Goal: Complete application form: Complete application form

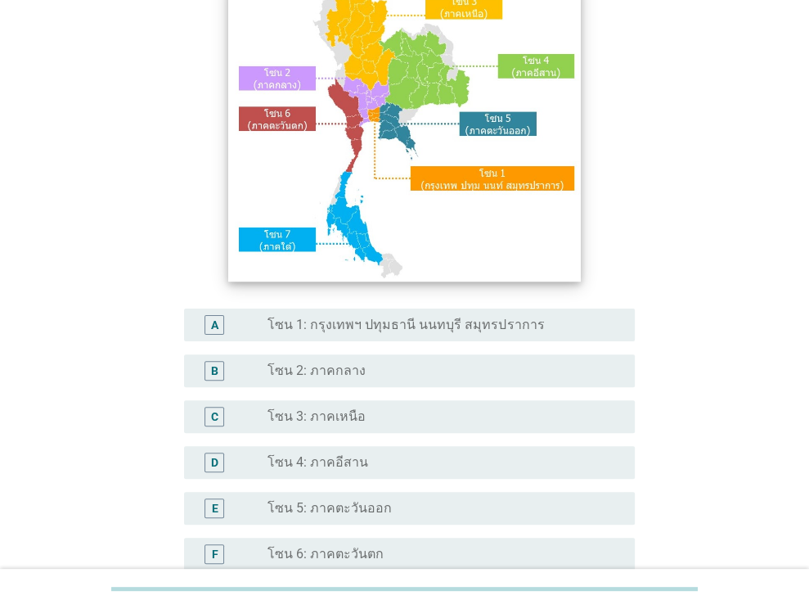
scroll to position [263, 0]
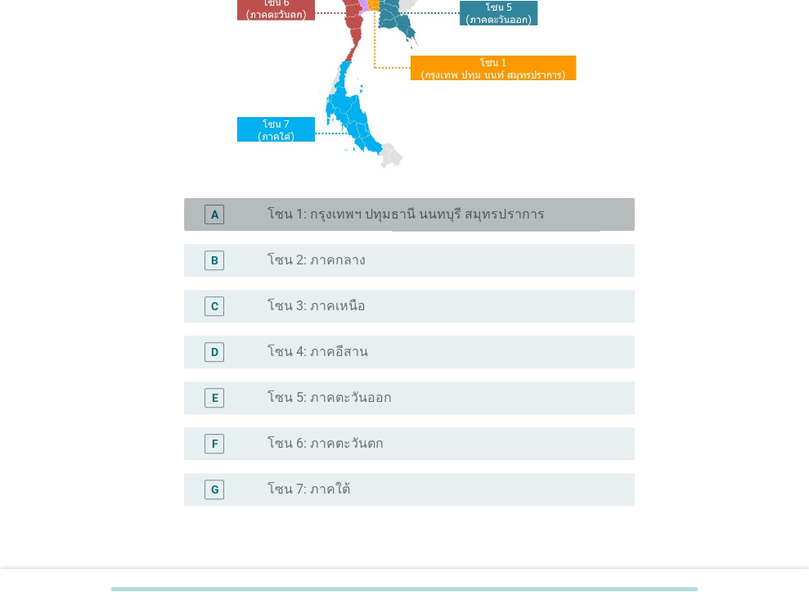
drag, startPoint x: 376, startPoint y: 217, endPoint x: 459, endPoint y: 432, distance: 230.5
click at [377, 216] on label "โซน 1: กรุงเทพฯ ปทุมธานี นนทบุรี สมุทรปราการ" at bounding box center [406, 214] width 277 height 16
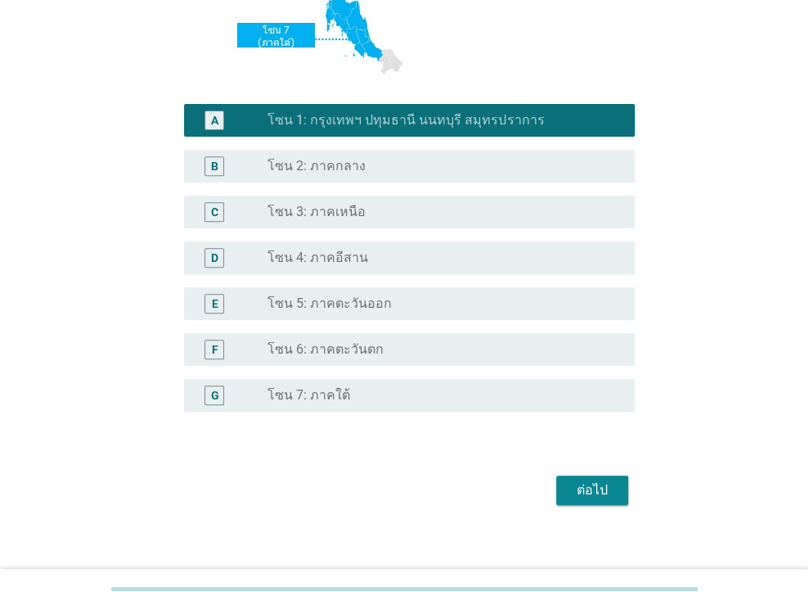
scroll to position [371, 0]
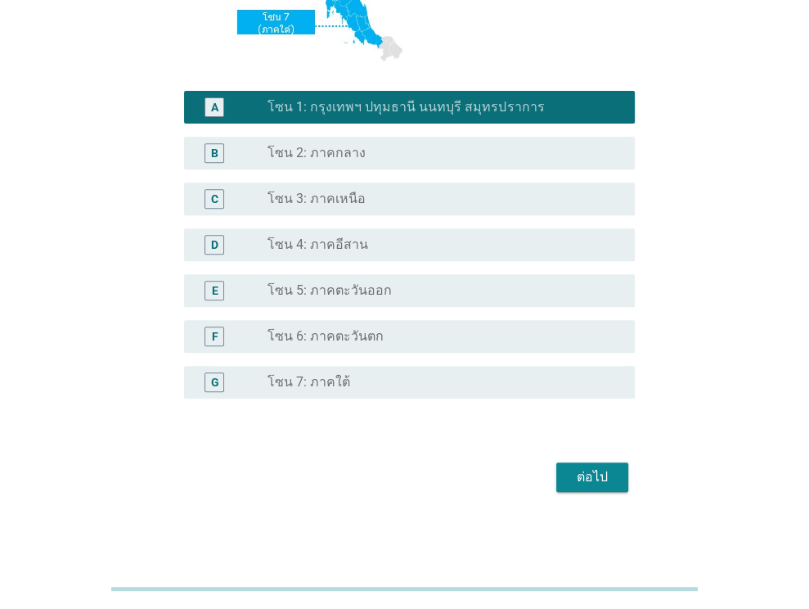
drag, startPoint x: 592, startPoint y: 487, endPoint x: 574, endPoint y: 466, distance: 27.8
click at [592, 487] on button "ต่อไป" at bounding box center [592, 476] width 72 height 29
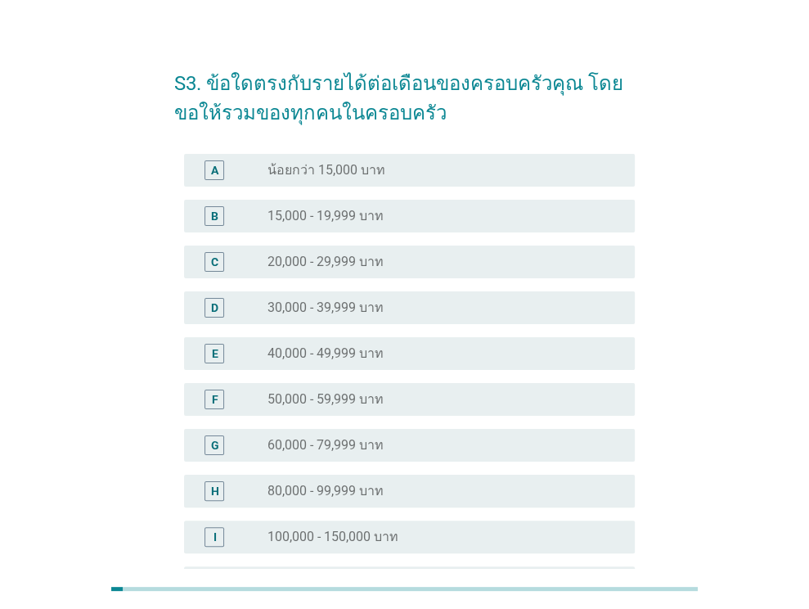
scroll to position [0, 0]
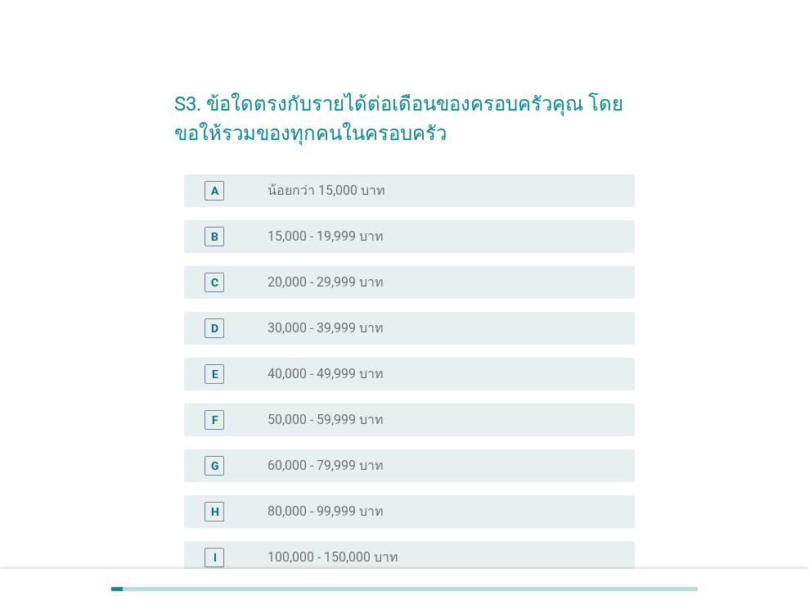
click at [409, 334] on div "radio_button_unchecked 30,000 - 39,999 บาท" at bounding box center [438, 328] width 341 height 16
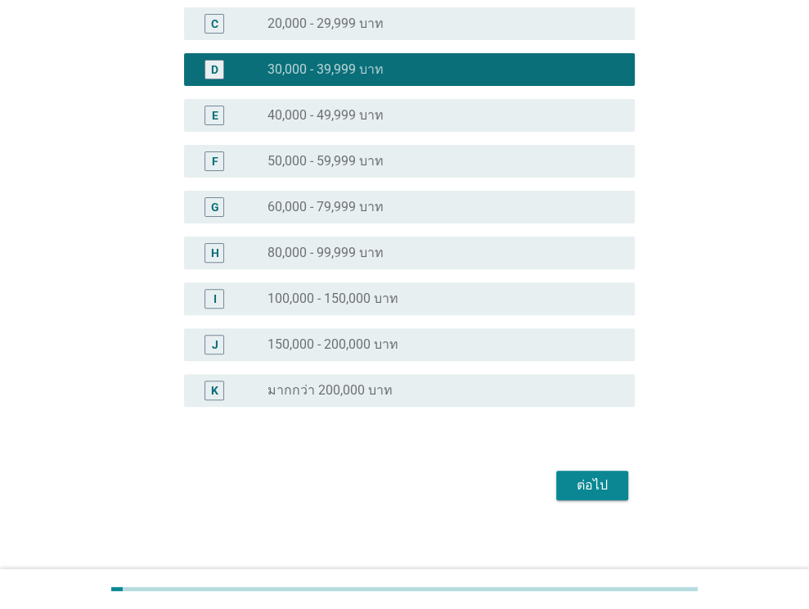
scroll to position [267, 0]
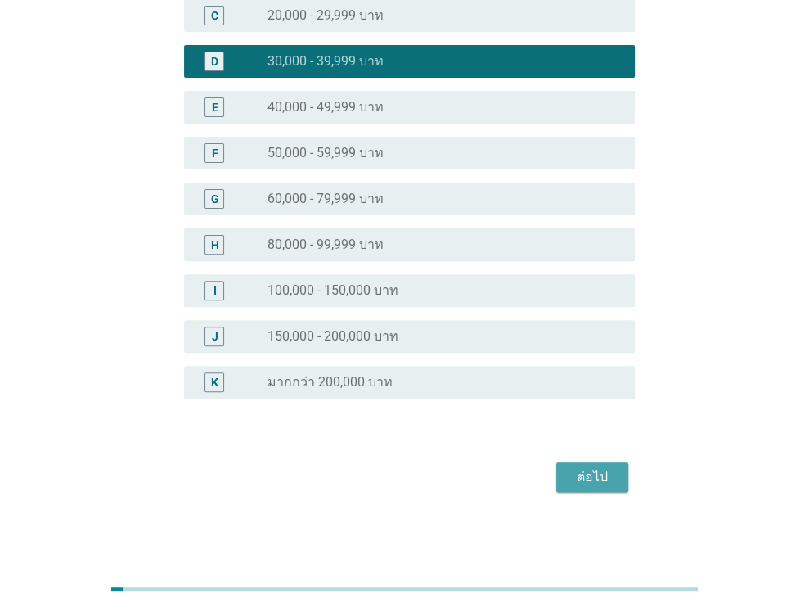
click at [589, 479] on div "ต่อไป" at bounding box center [592, 477] width 46 height 20
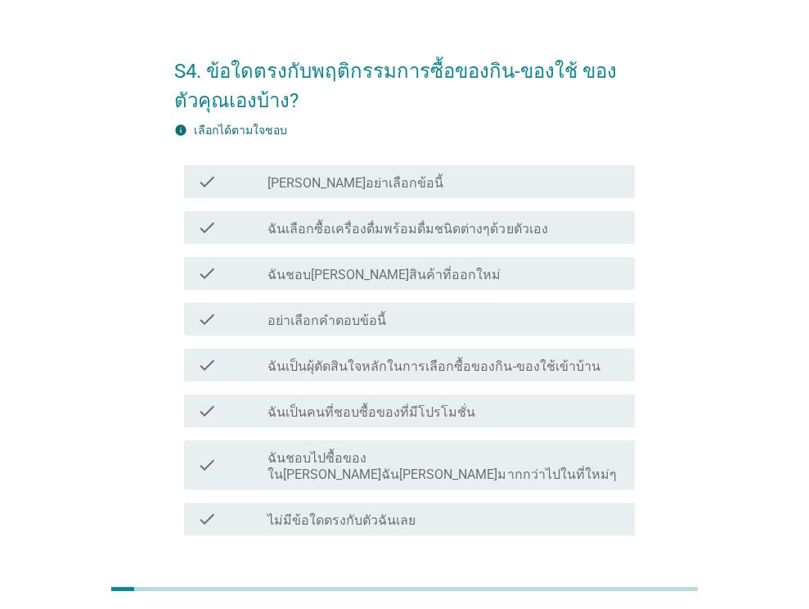
scroll to position [0, 0]
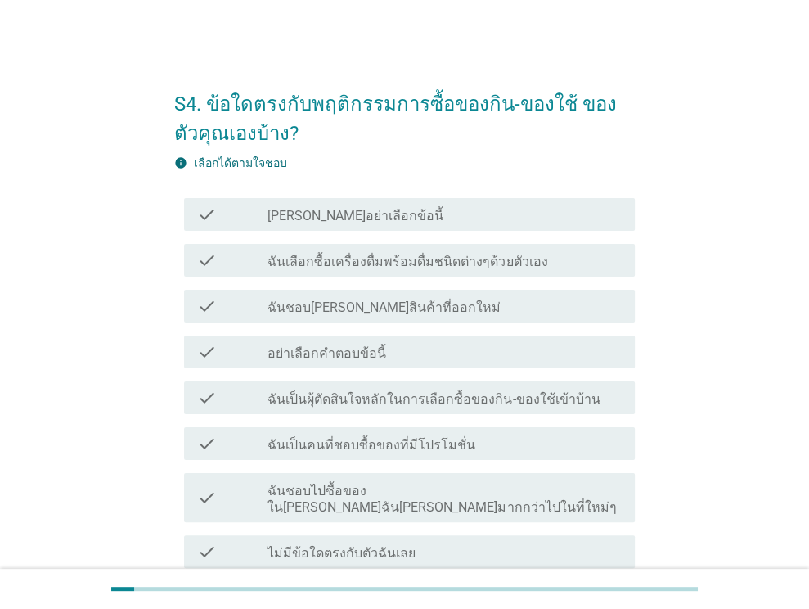
click at [362, 250] on div "check_box_outline_blank ฉันเลือกซื้อเครื่องดื่มพร้อมดื่มชนิดต่างๆด้วยตัวเอง" at bounding box center [445, 260] width 354 height 20
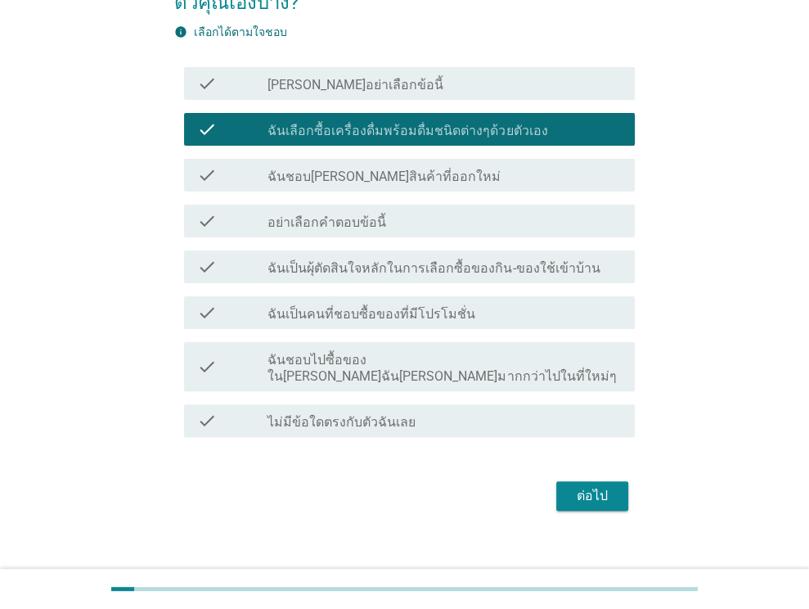
scroll to position [133, 0]
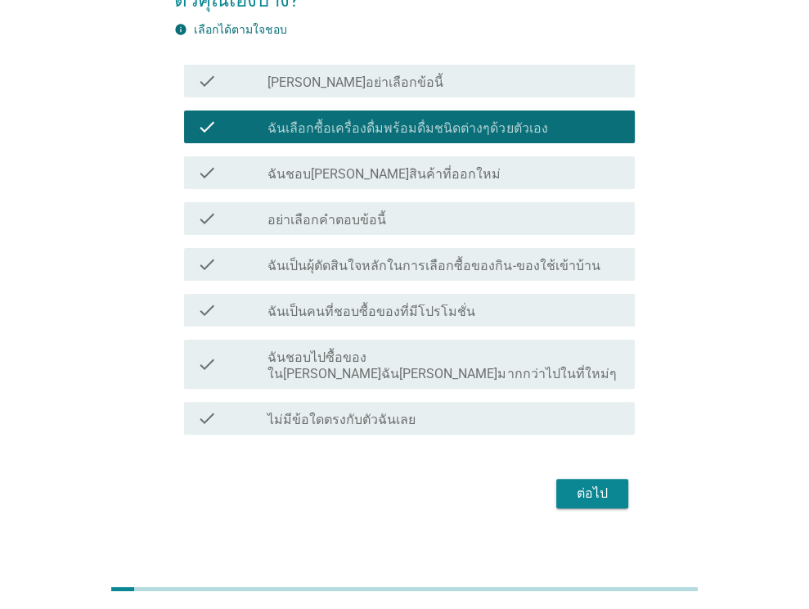
drag, startPoint x: 605, startPoint y: 475, endPoint x: 596, endPoint y: 529, distance: 54.9
click at [605, 484] on div "ต่อไป" at bounding box center [592, 494] width 46 height 20
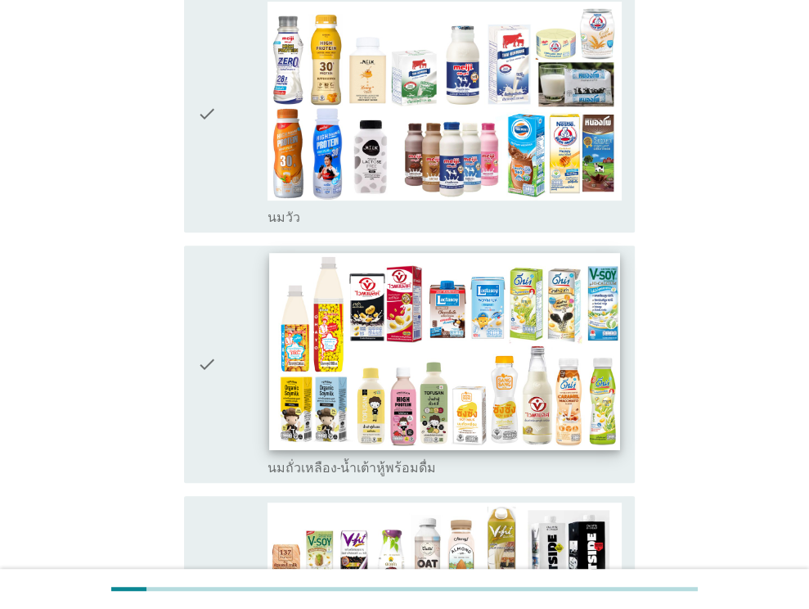
scroll to position [327, 0]
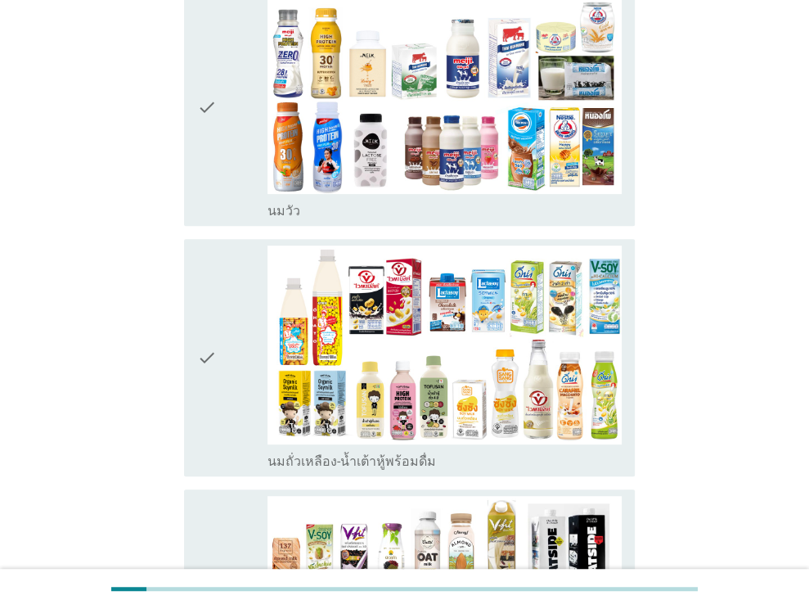
click at [413, 200] on div "check_box_outline_blank [PERSON_NAME]" at bounding box center [445, 210] width 354 height 20
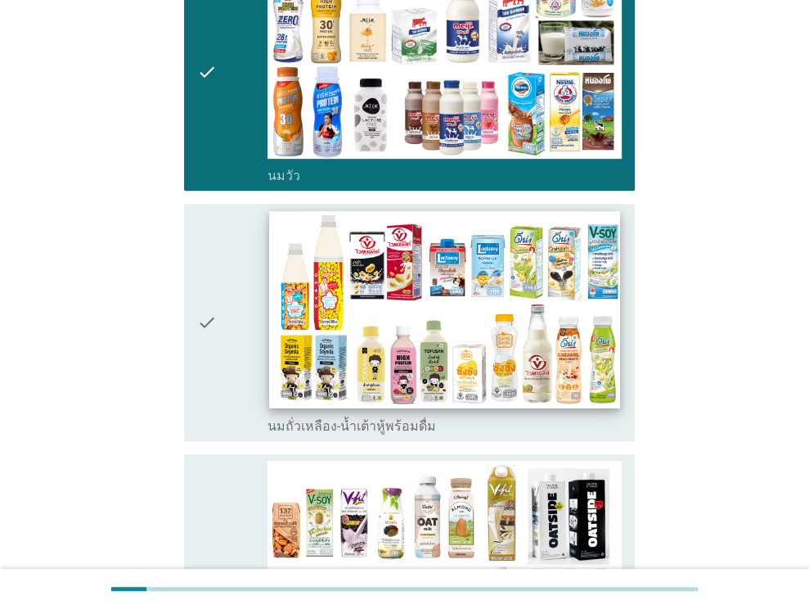
scroll to position [491, 0]
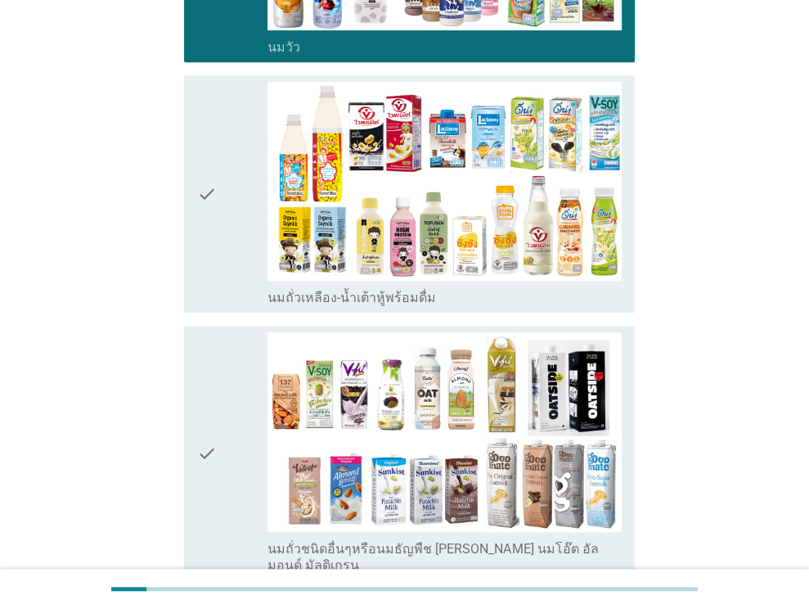
click at [218, 235] on div "check" at bounding box center [232, 194] width 71 height 224
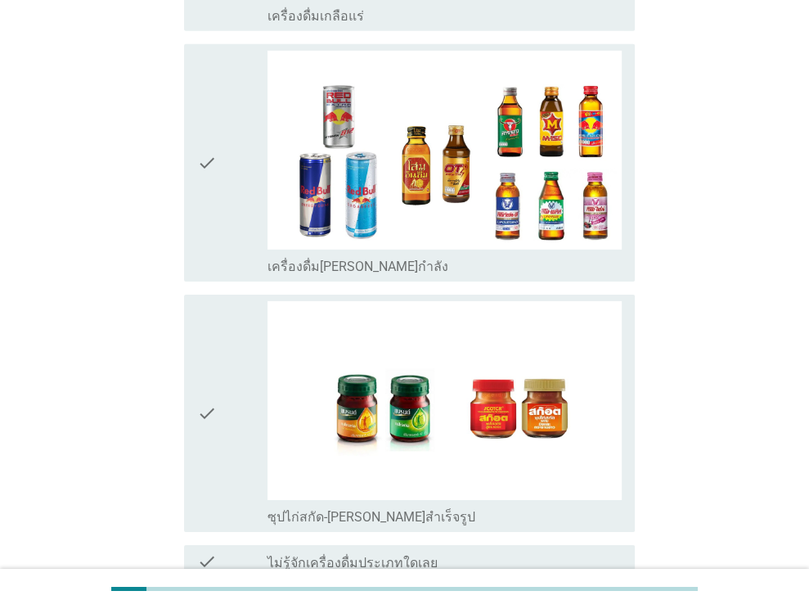
scroll to position [3404, 0]
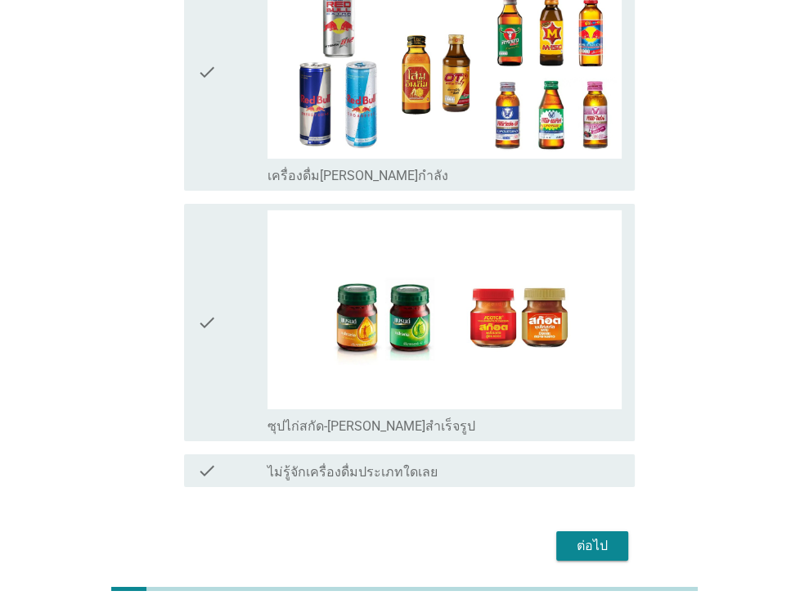
drag, startPoint x: 587, startPoint y: 480, endPoint x: 574, endPoint y: 476, distance: 13.7
click at [588, 536] on div "ต่อไป" at bounding box center [592, 546] width 46 height 20
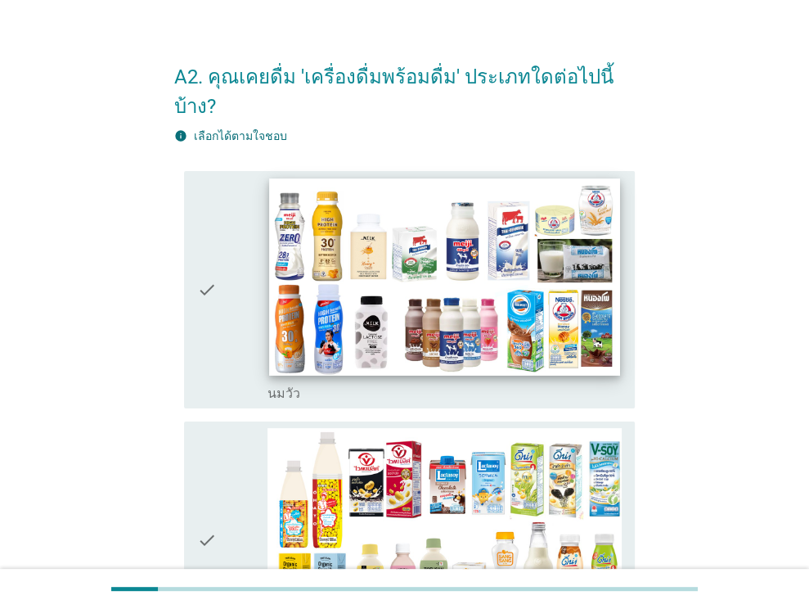
scroll to position [0, 0]
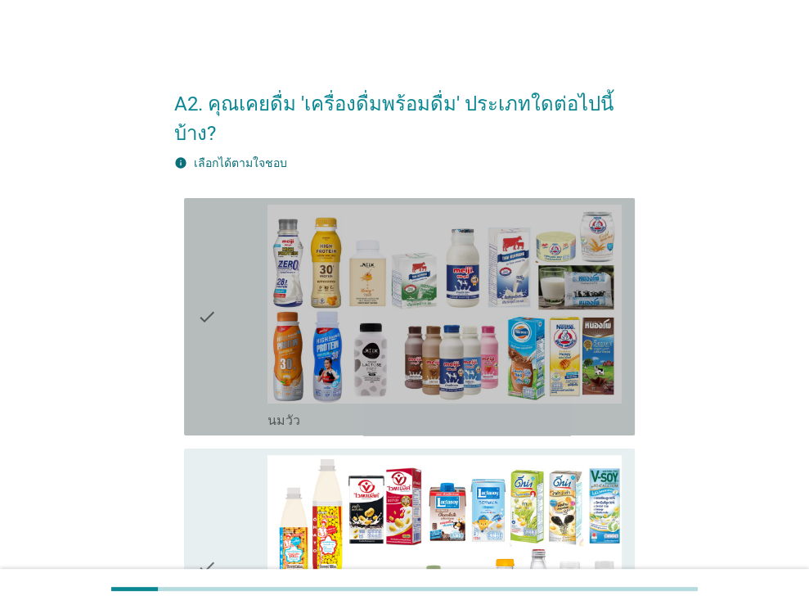
click at [229, 274] on div "check" at bounding box center [232, 317] width 71 height 224
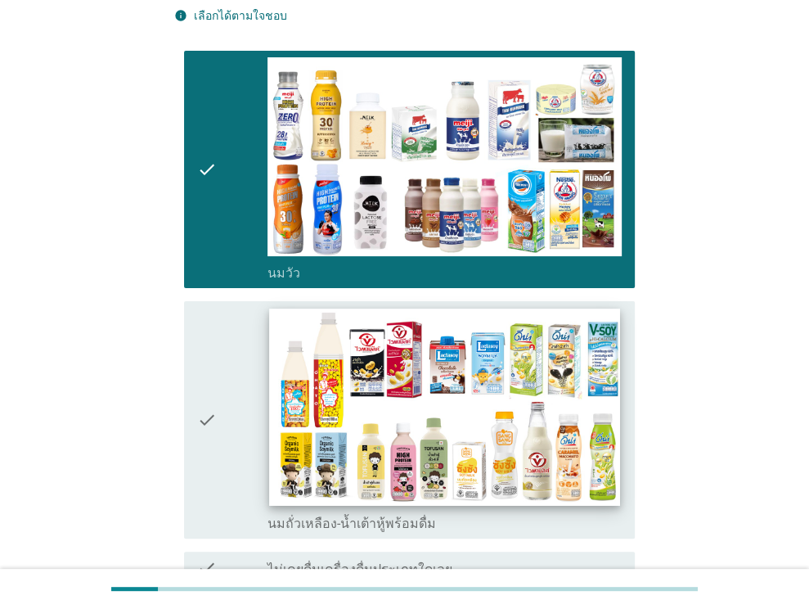
scroll to position [283, 0]
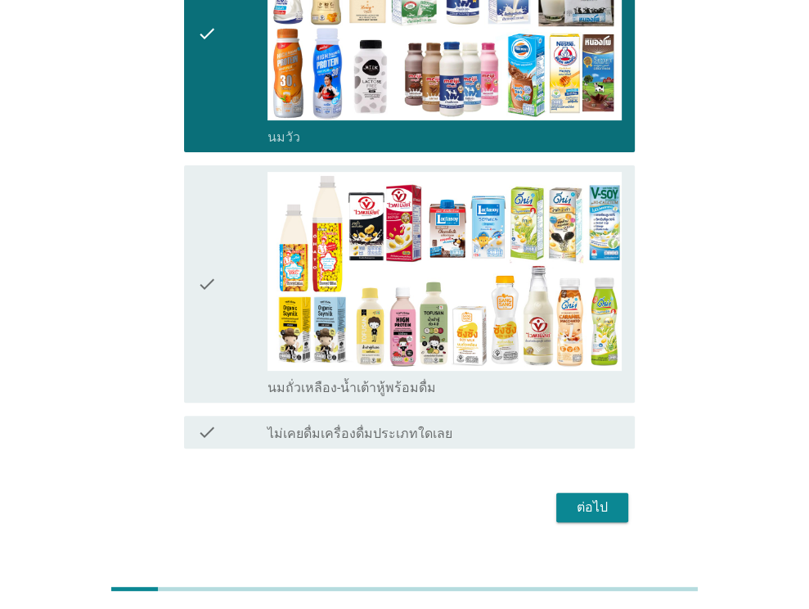
click at [231, 317] on div "check" at bounding box center [232, 284] width 71 height 224
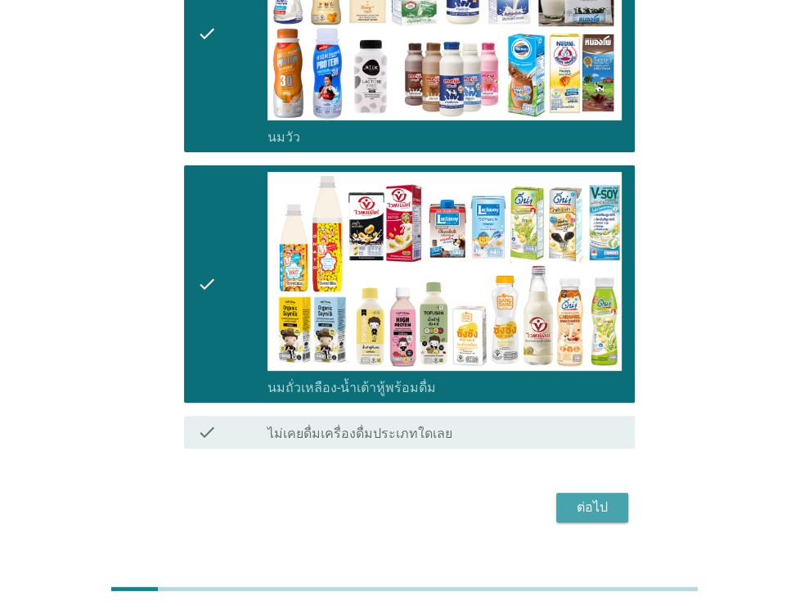
click at [590, 497] on div "ต่อไป" at bounding box center [592, 507] width 46 height 20
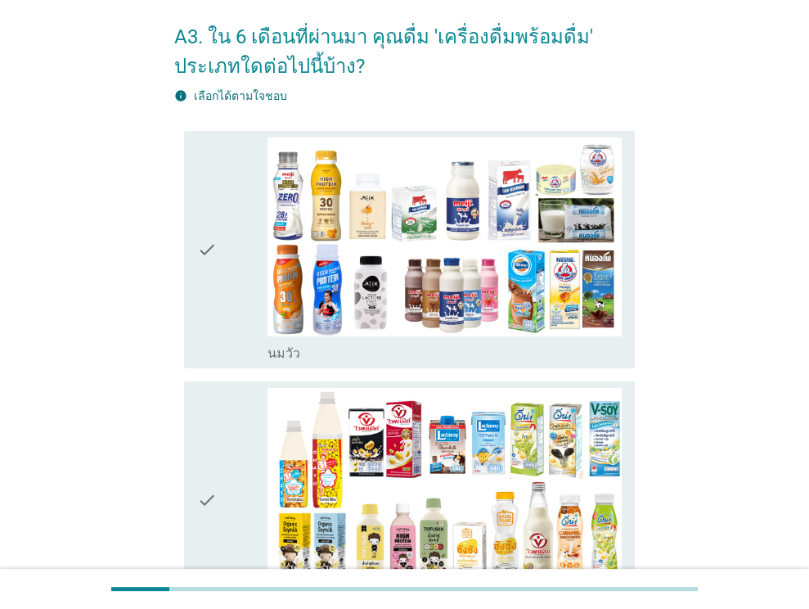
drag, startPoint x: 222, startPoint y: 262, endPoint x: 232, endPoint y: 322, distance: 61.5
click at [223, 262] on div "check" at bounding box center [232, 249] width 71 height 224
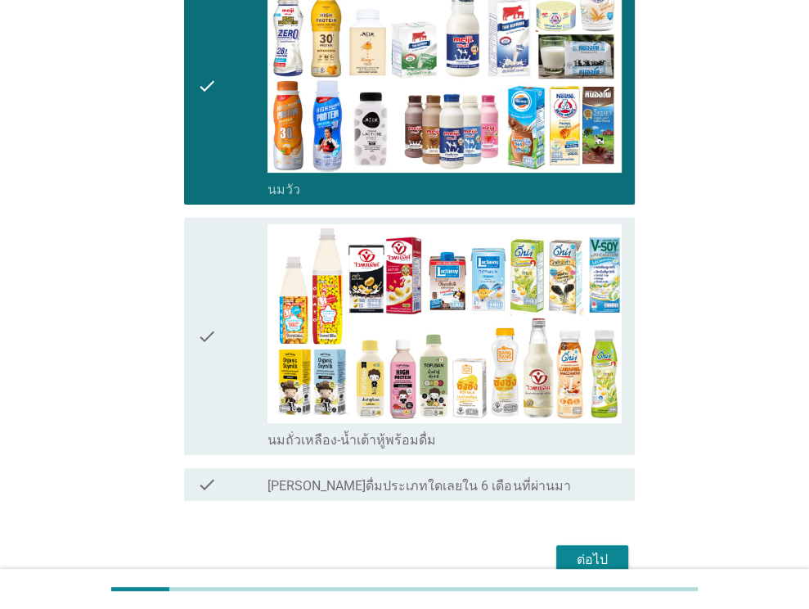
click at [217, 274] on div "check" at bounding box center [232, 336] width 71 height 224
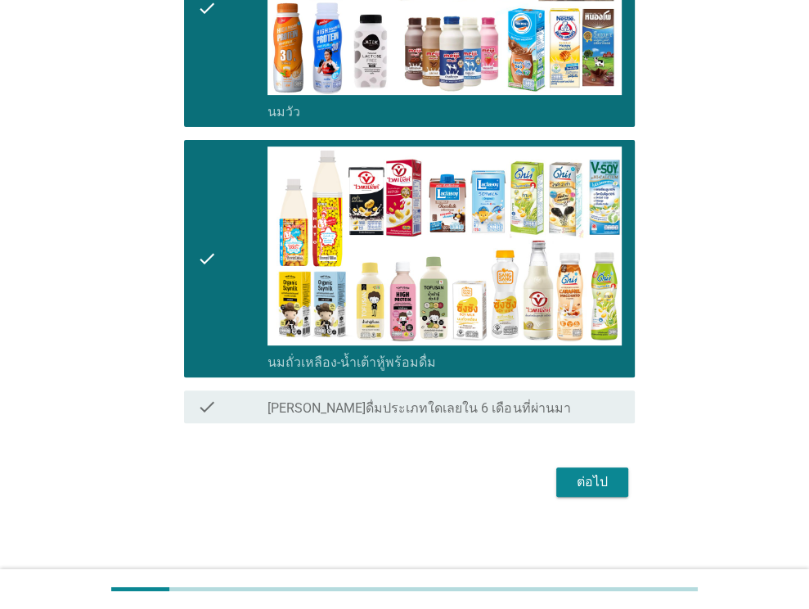
scroll to position [313, 0]
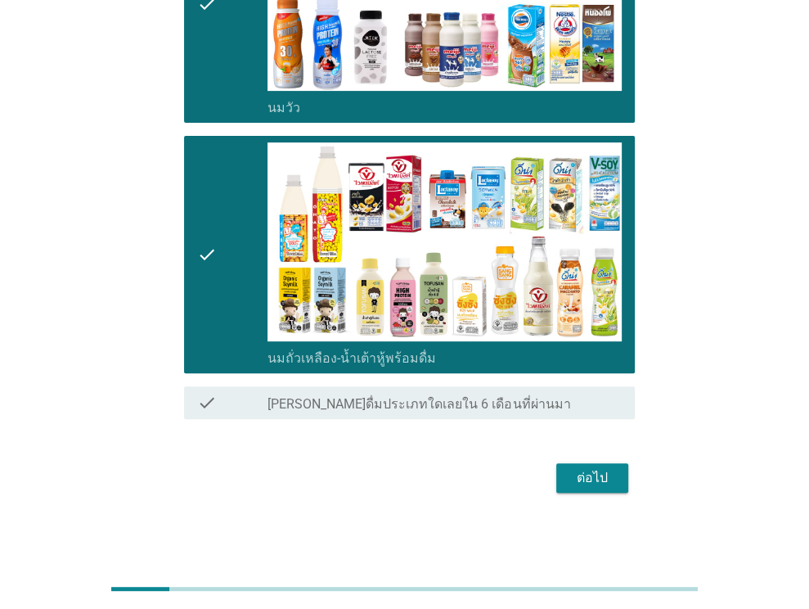
click at [584, 487] on button "ต่อไป" at bounding box center [592, 477] width 72 height 29
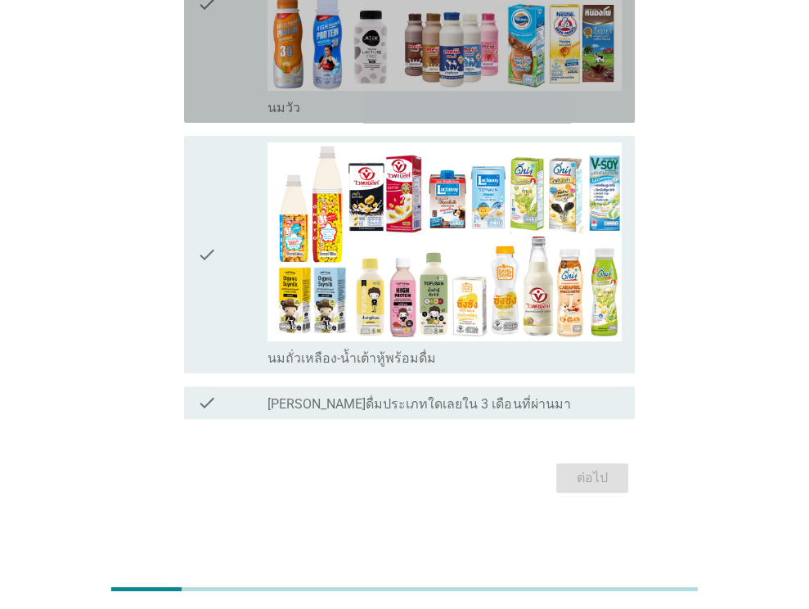
drag, startPoint x: 226, startPoint y: 80, endPoint x: 267, endPoint y: 250, distance: 175.0
click at [226, 87] on div "check" at bounding box center [232, 4] width 71 height 224
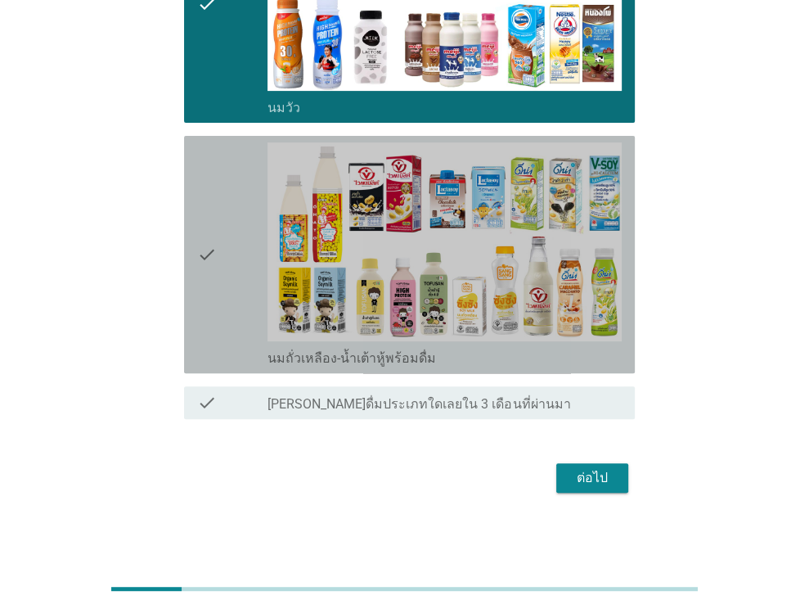
drag, startPoint x: 267, startPoint y: 250, endPoint x: 318, endPoint y: 440, distance: 196.7
click at [267, 251] on div "check" at bounding box center [232, 254] width 71 height 224
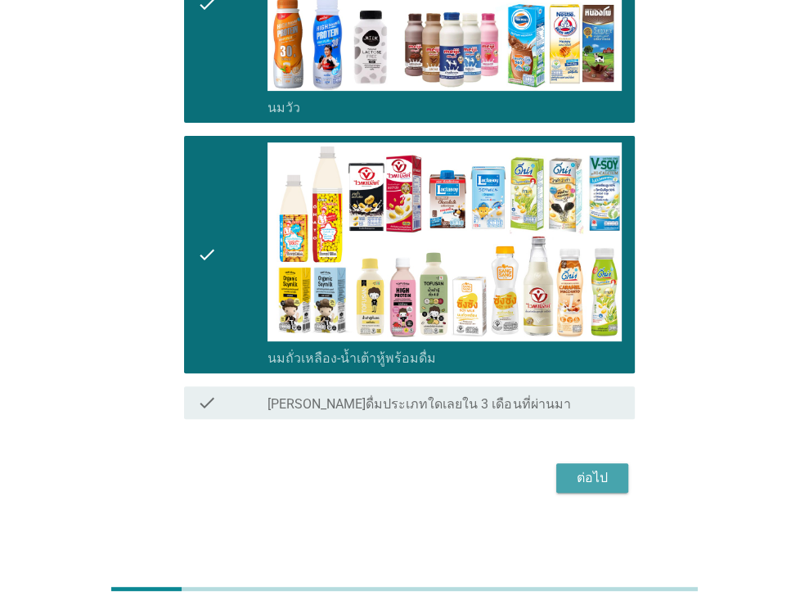
click at [596, 478] on div "ต่อไป" at bounding box center [592, 478] width 46 height 20
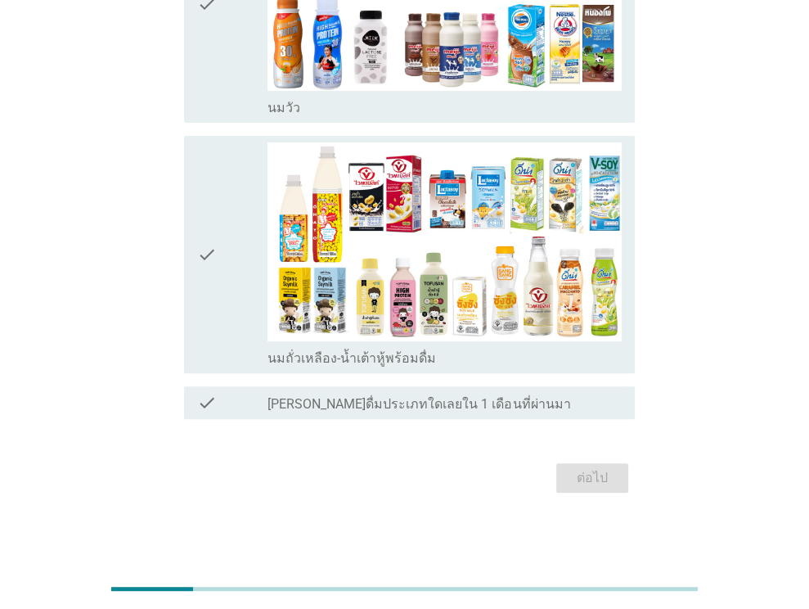
drag, startPoint x: 221, startPoint y: 70, endPoint x: 222, endPoint y: 86, distance: 16.4
click at [221, 75] on div "check" at bounding box center [232, 4] width 71 height 224
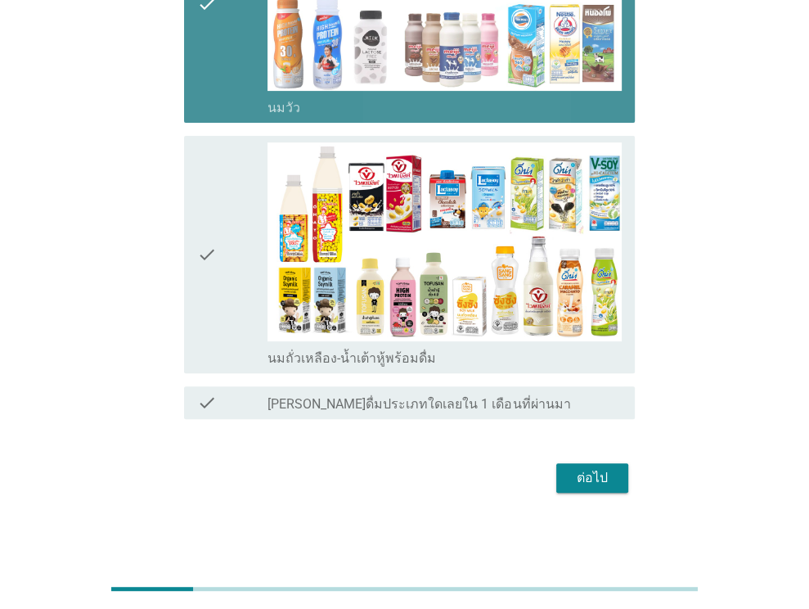
click at [245, 263] on div "check" at bounding box center [232, 254] width 71 height 224
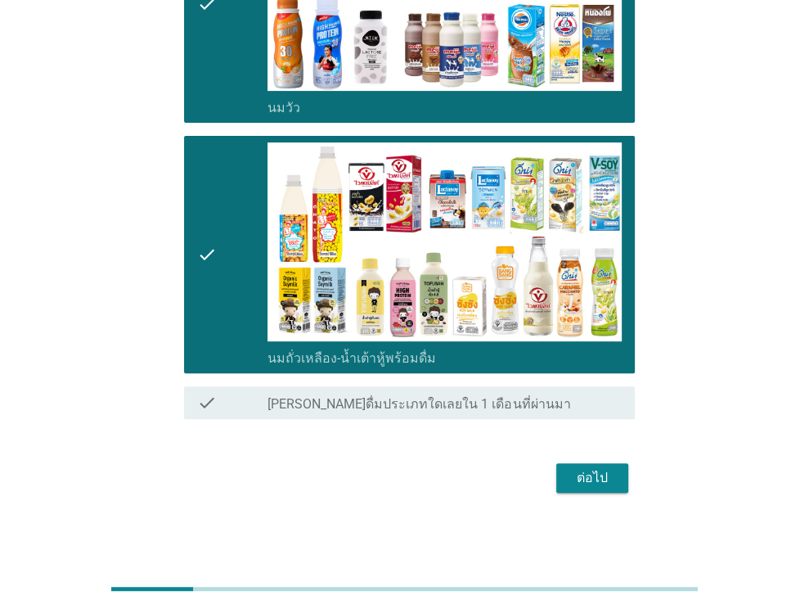
click at [605, 470] on div "ต่อไป" at bounding box center [592, 478] width 46 height 20
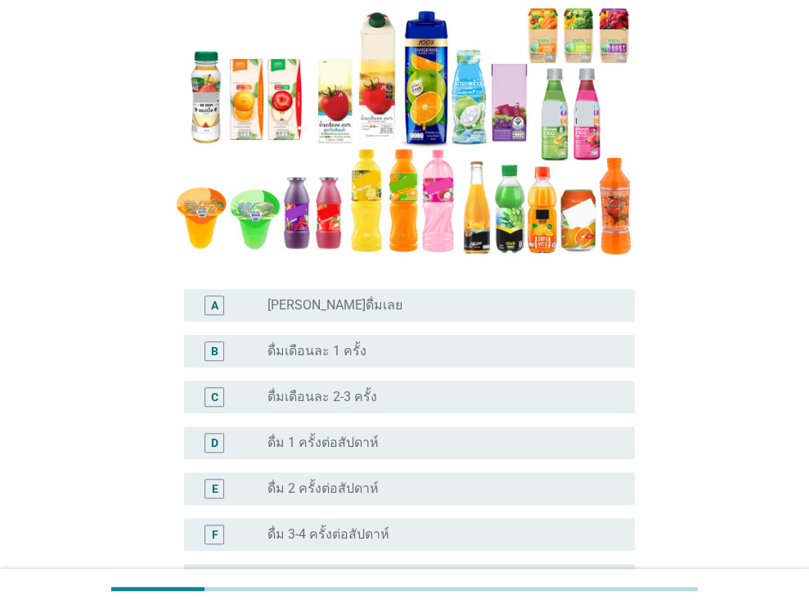
click at [353, 303] on div "radio_button_unchecked [PERSON_NAME]ดื่มเลย" at bounding box center [438, 305] width 341 height 16
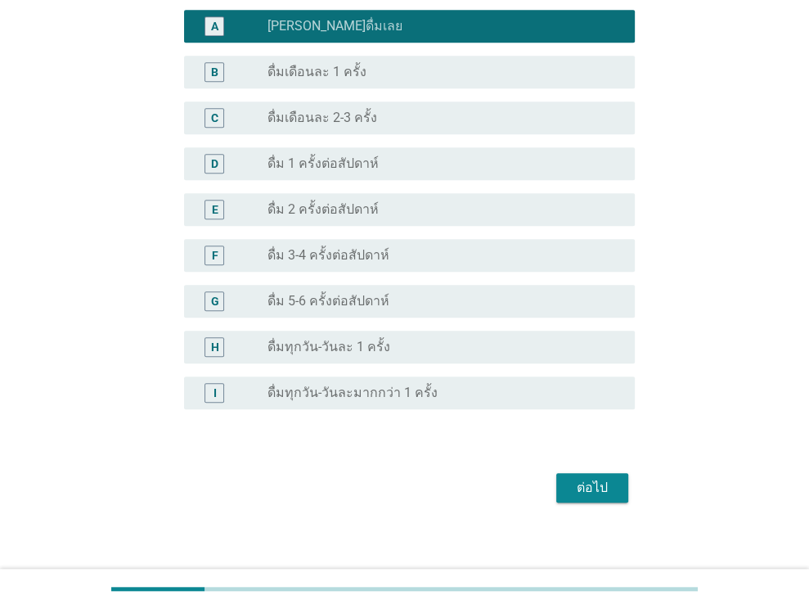
scroll to position [536, 0]
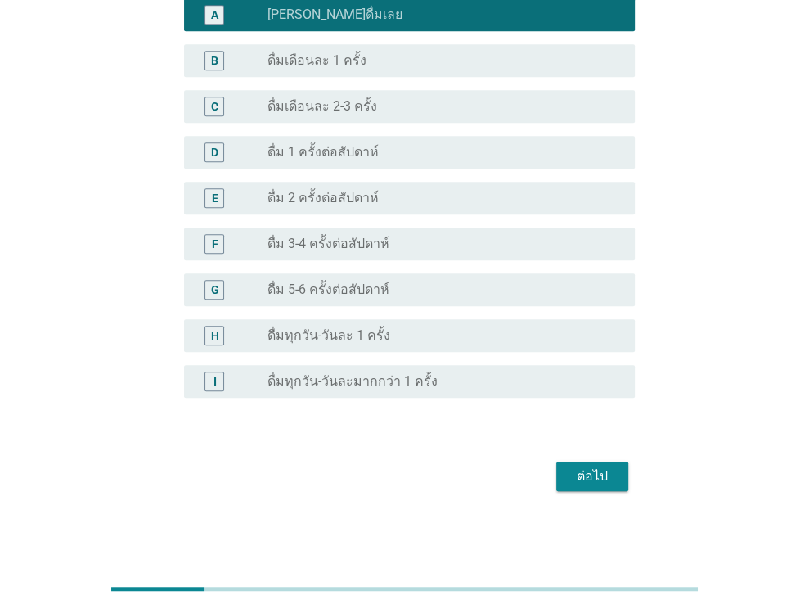
click at [583, 468] on div "ต่อไป" at bounding box center [592, 476] width 46 height 20
